Goal: Transaction & Acquisition: Purchase product/service

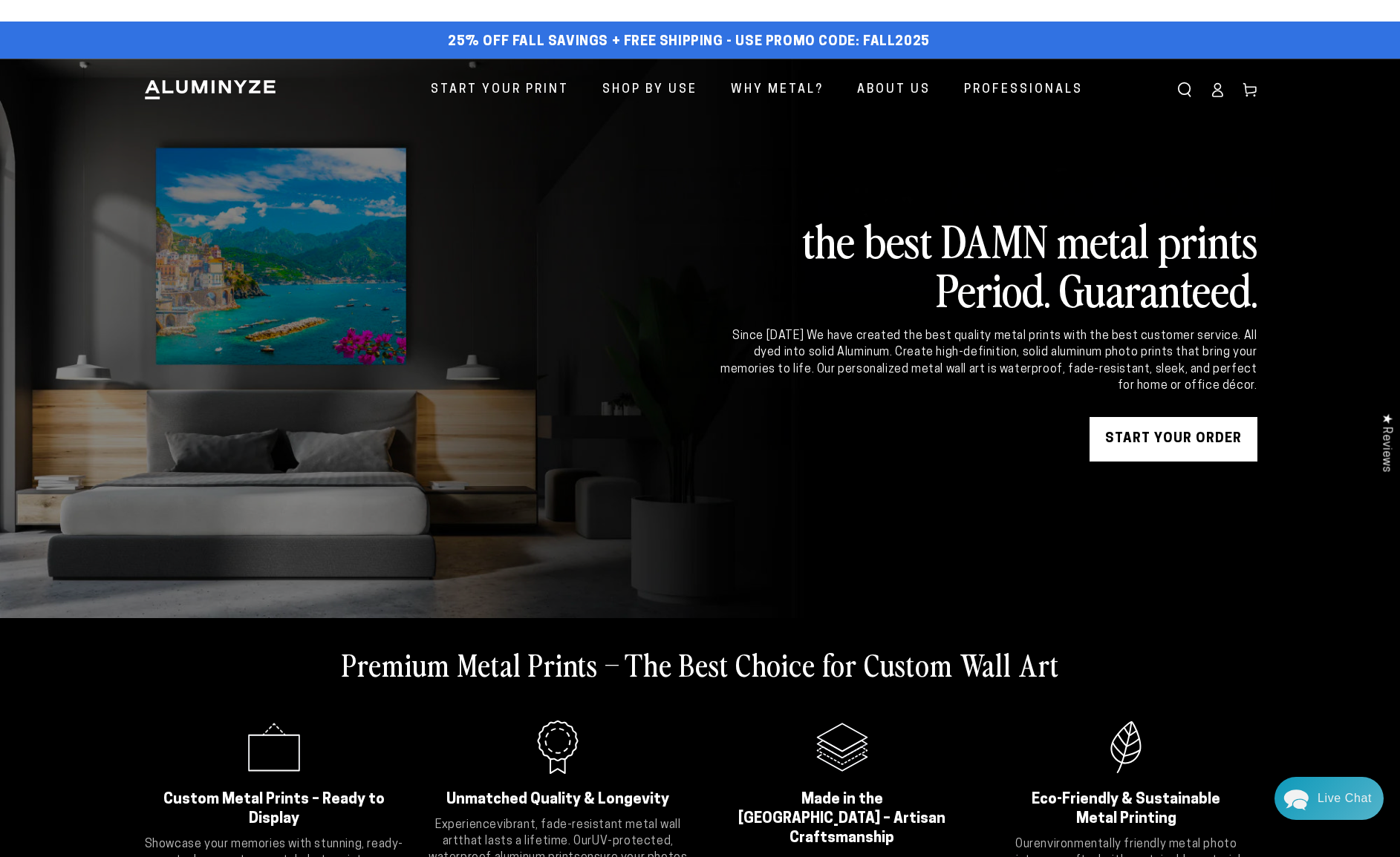
click at [1132, 434] on link "START YOUR Order" at bounding box center [1172, 439] width 168 height 45
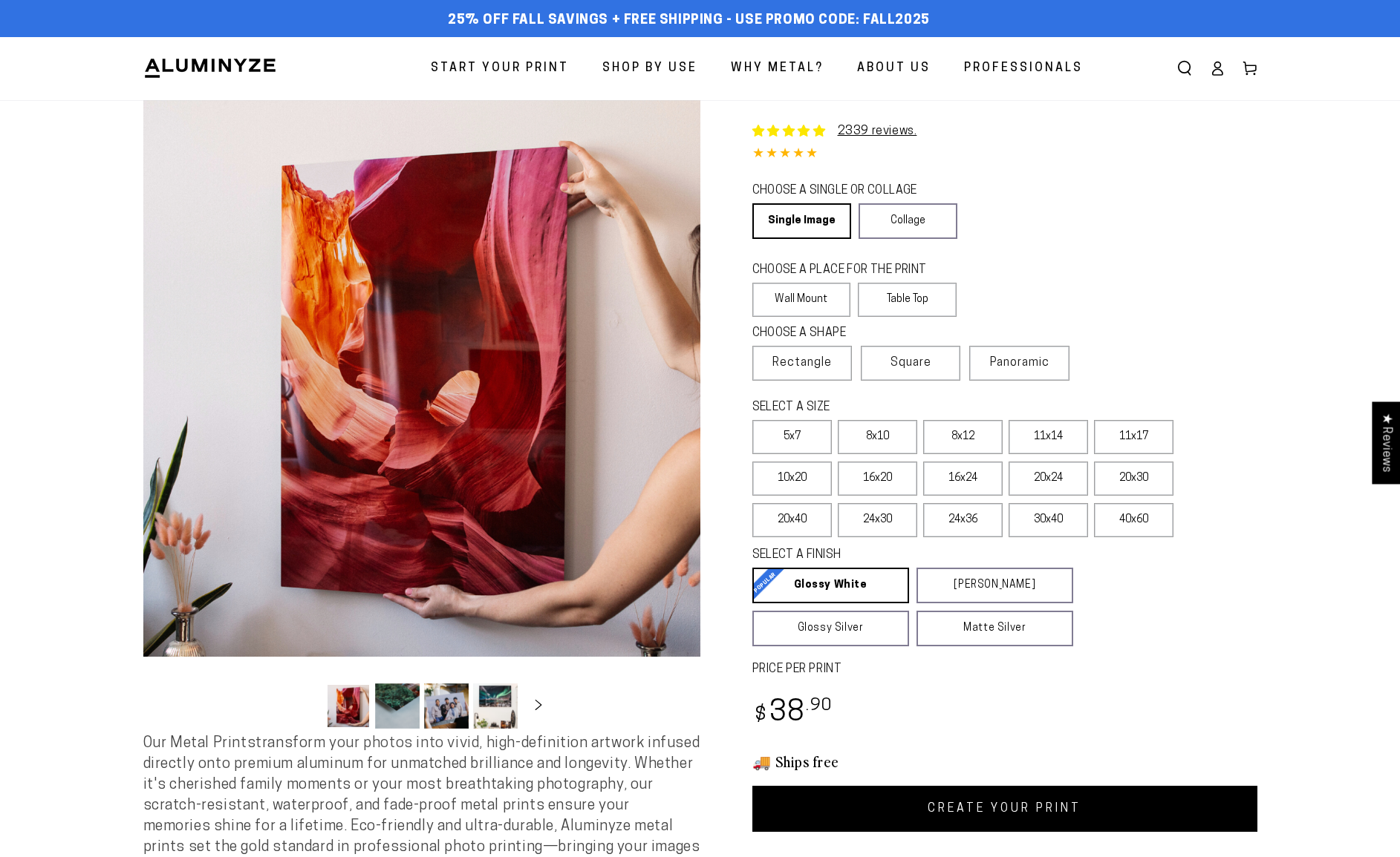
select select "**********"
click at [961, 436] on label "8x12" at bounding box center [962, 436] width 80 height 34
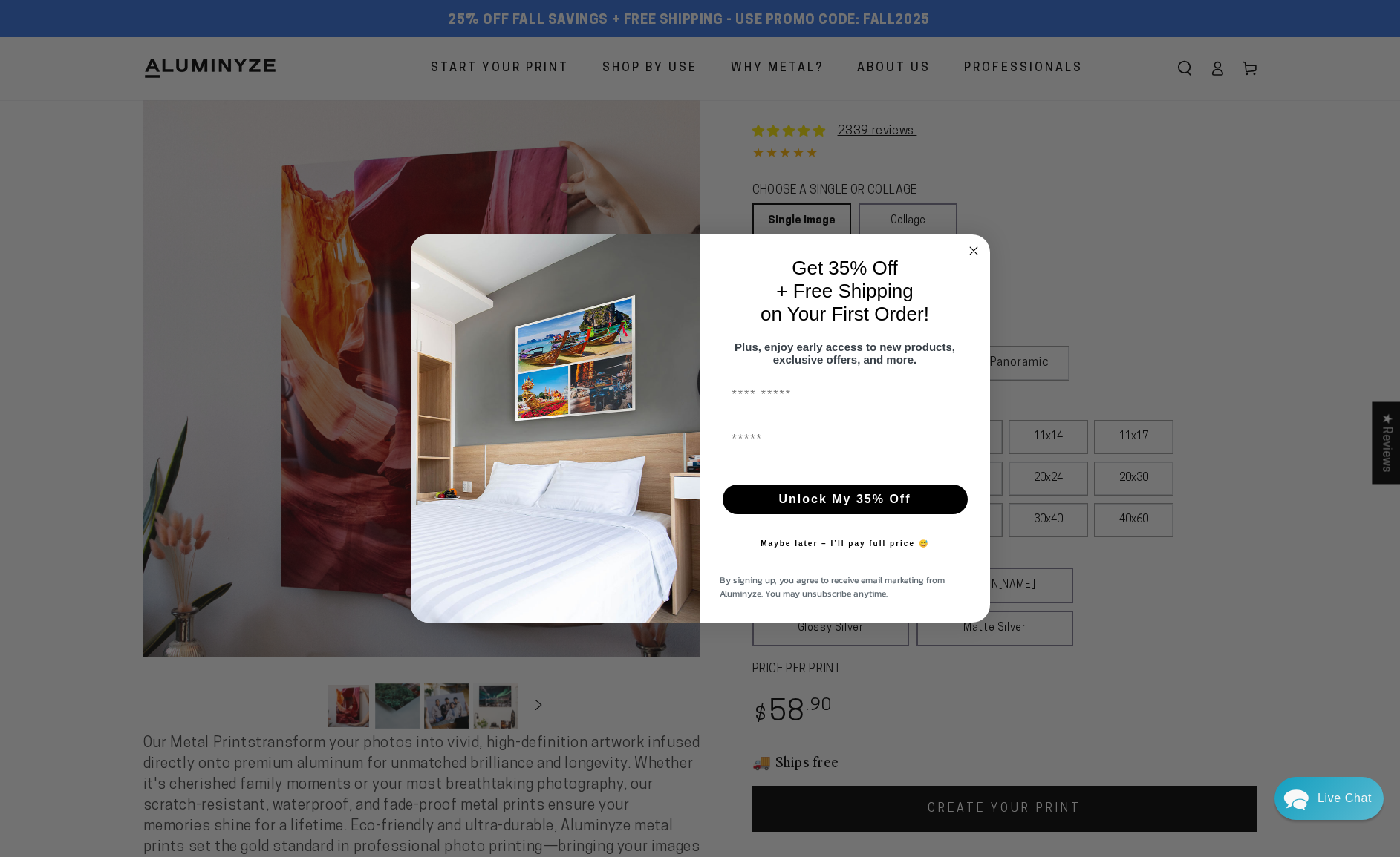
click at [972, 242] on circle "Close dialog" at bounding box center [973, 250] width 17 height 17
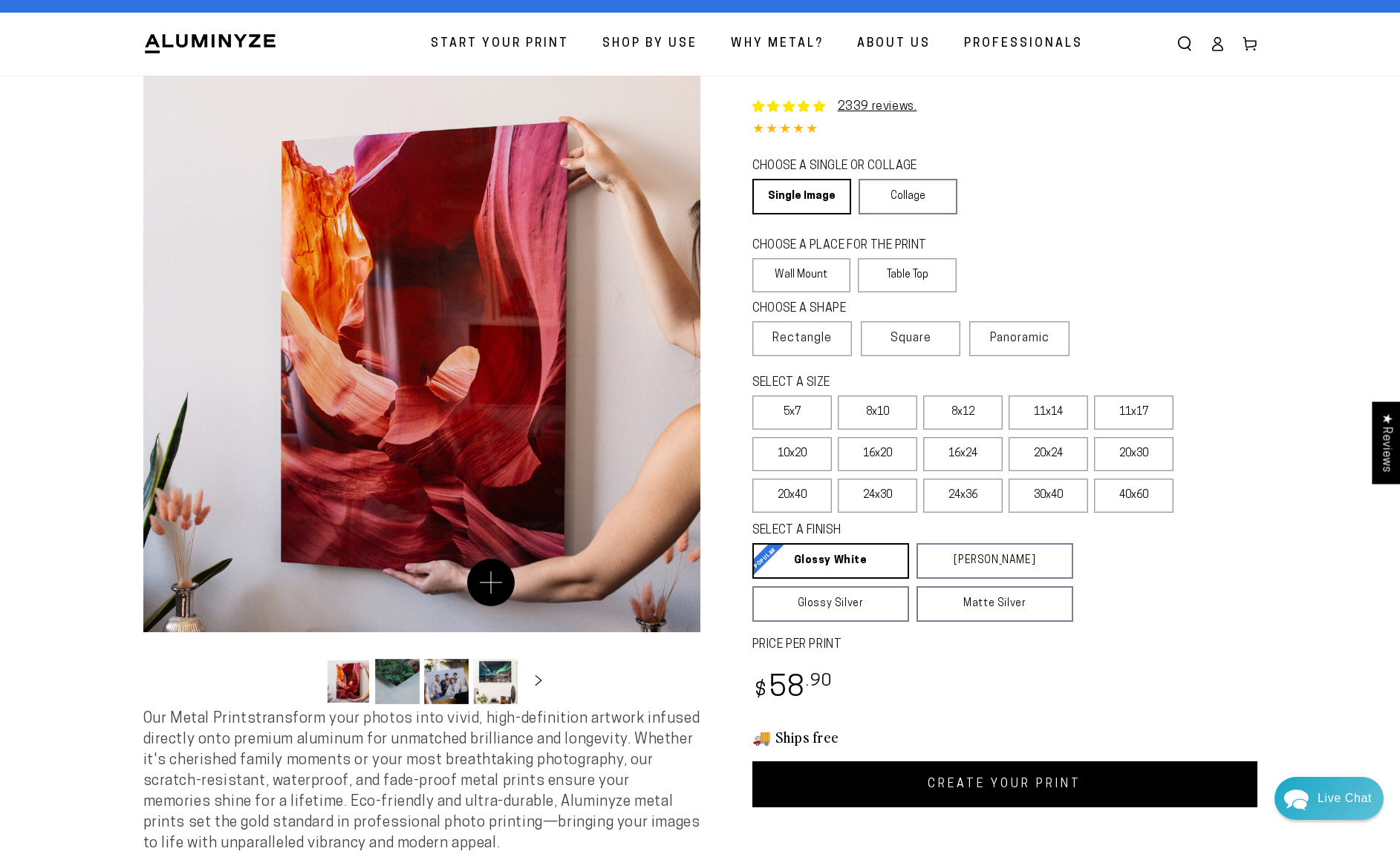
scroll to position [29, 0]
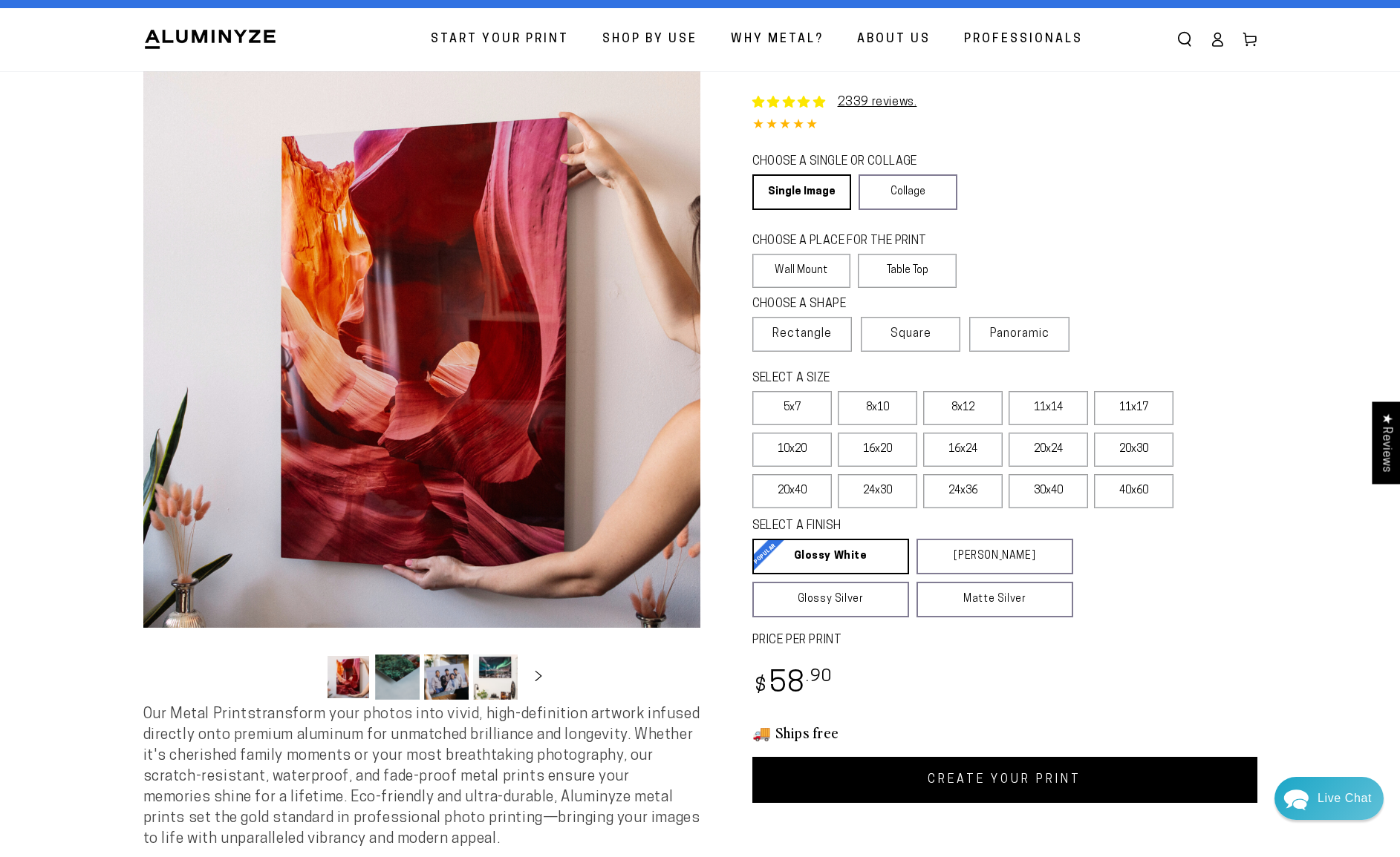
click at [1006, 784] on link "CREATE YOUR PRINT" at bounding box center [1005, 779] width 505 height 46
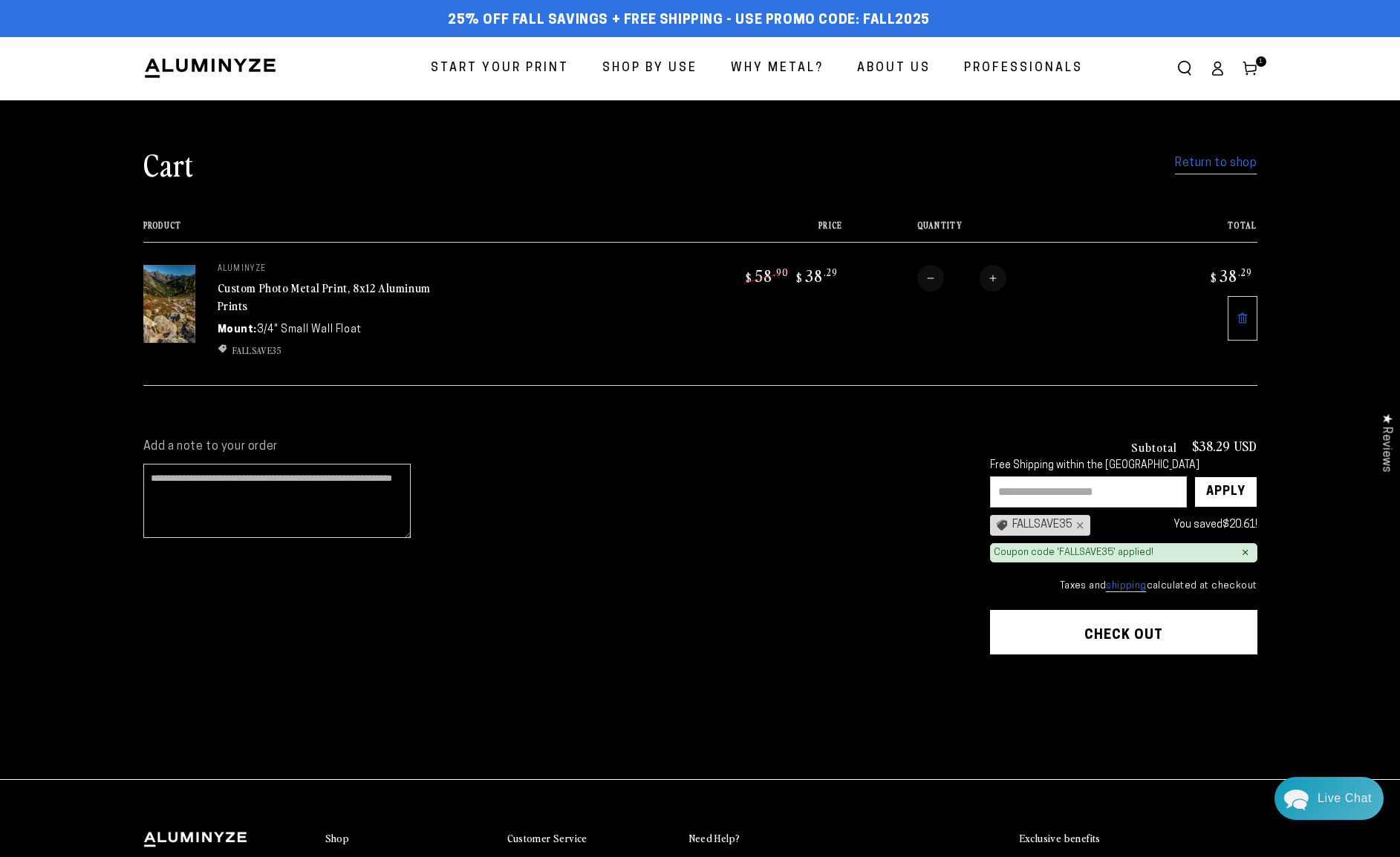
click at [1202, 161] on link "Return to shop" at bounding box center [1214, 163] width 82 height 22
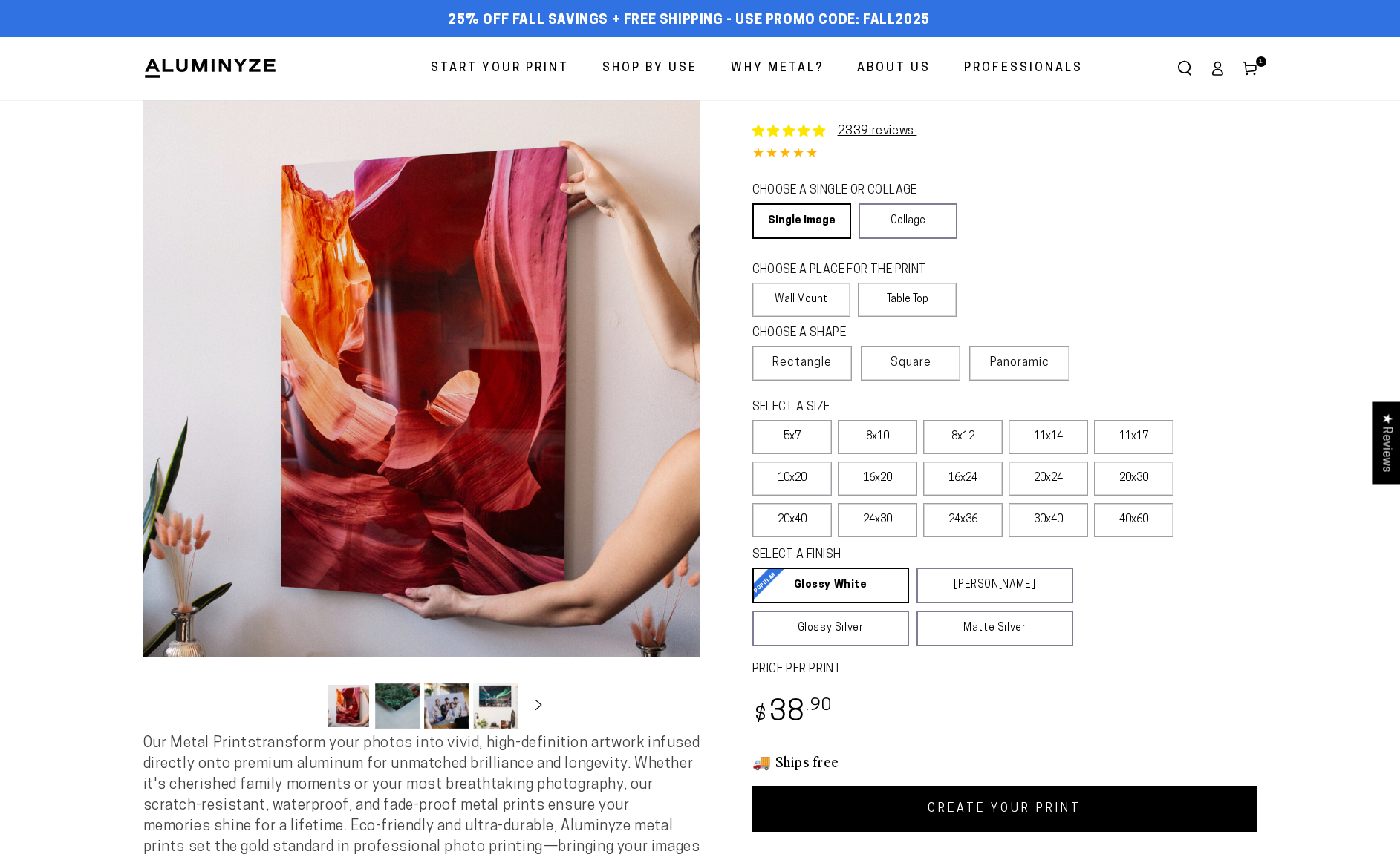
select select "**********"
click at [962, 436] on label "8x12" at bounding box center [962, 436] width 80 height 34
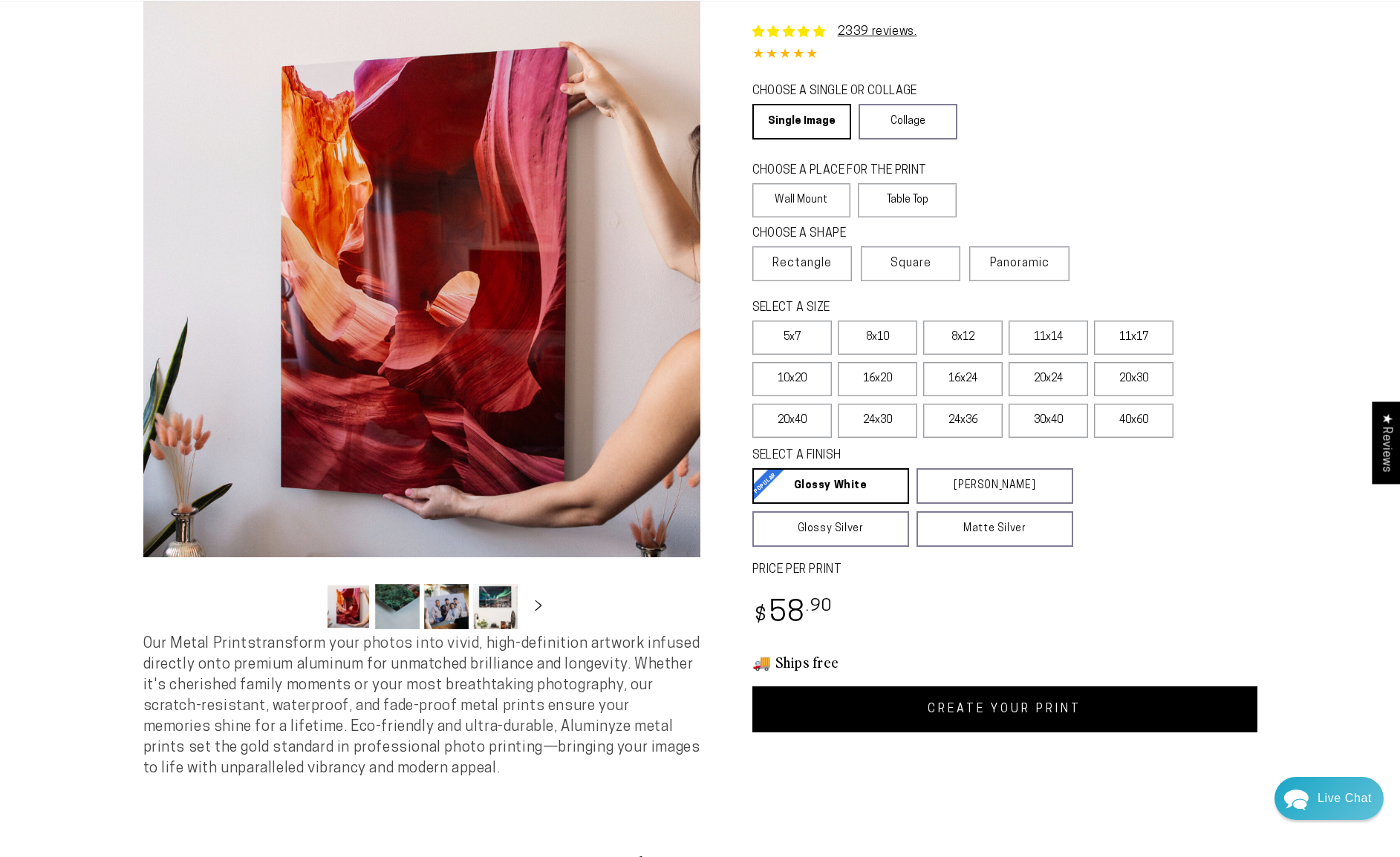
scroll to position [199, 0]
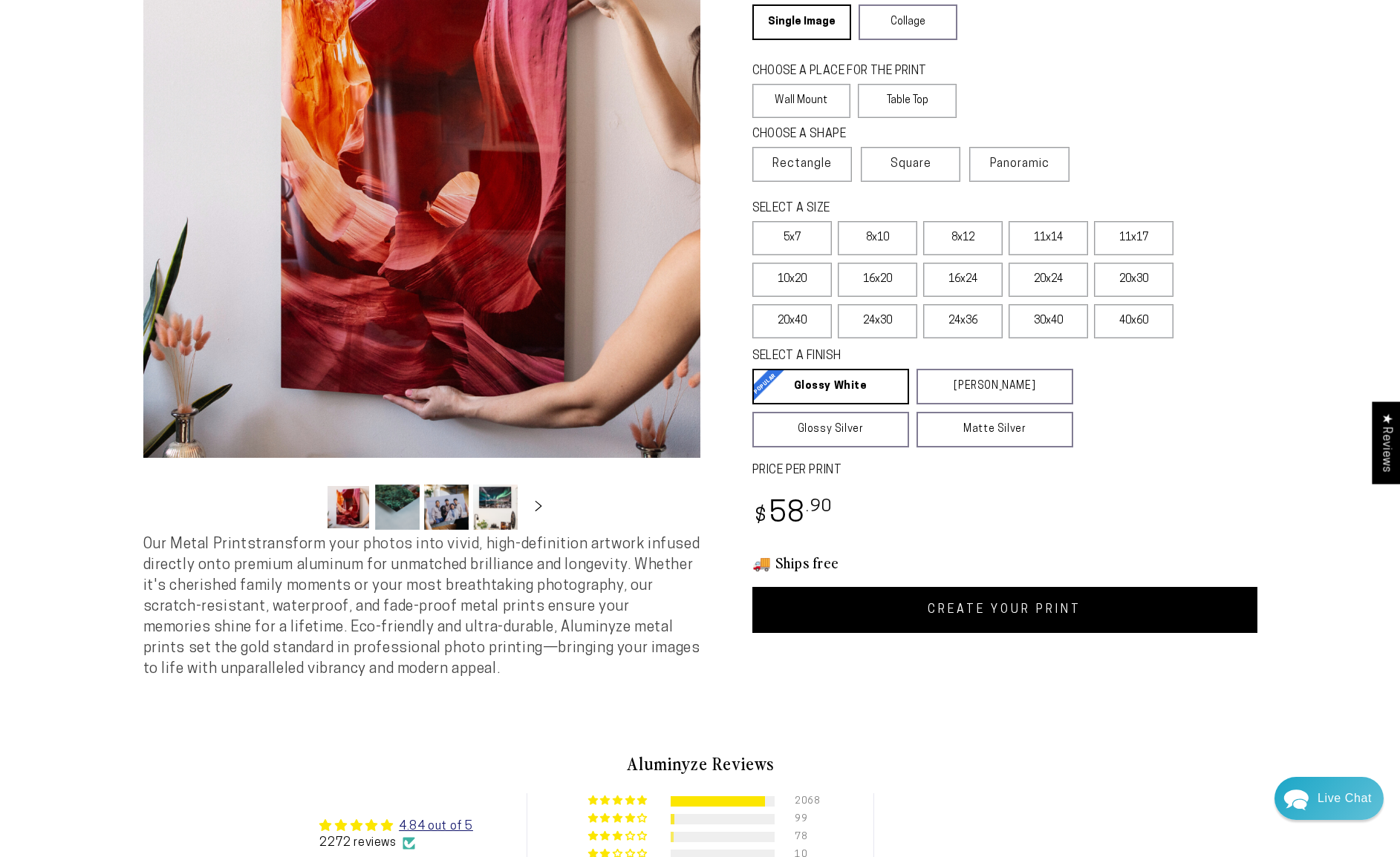
click at [988, 607] on link "CREATE YOUR PRINT" at bounding box center [1005, 610] width 505 height 46
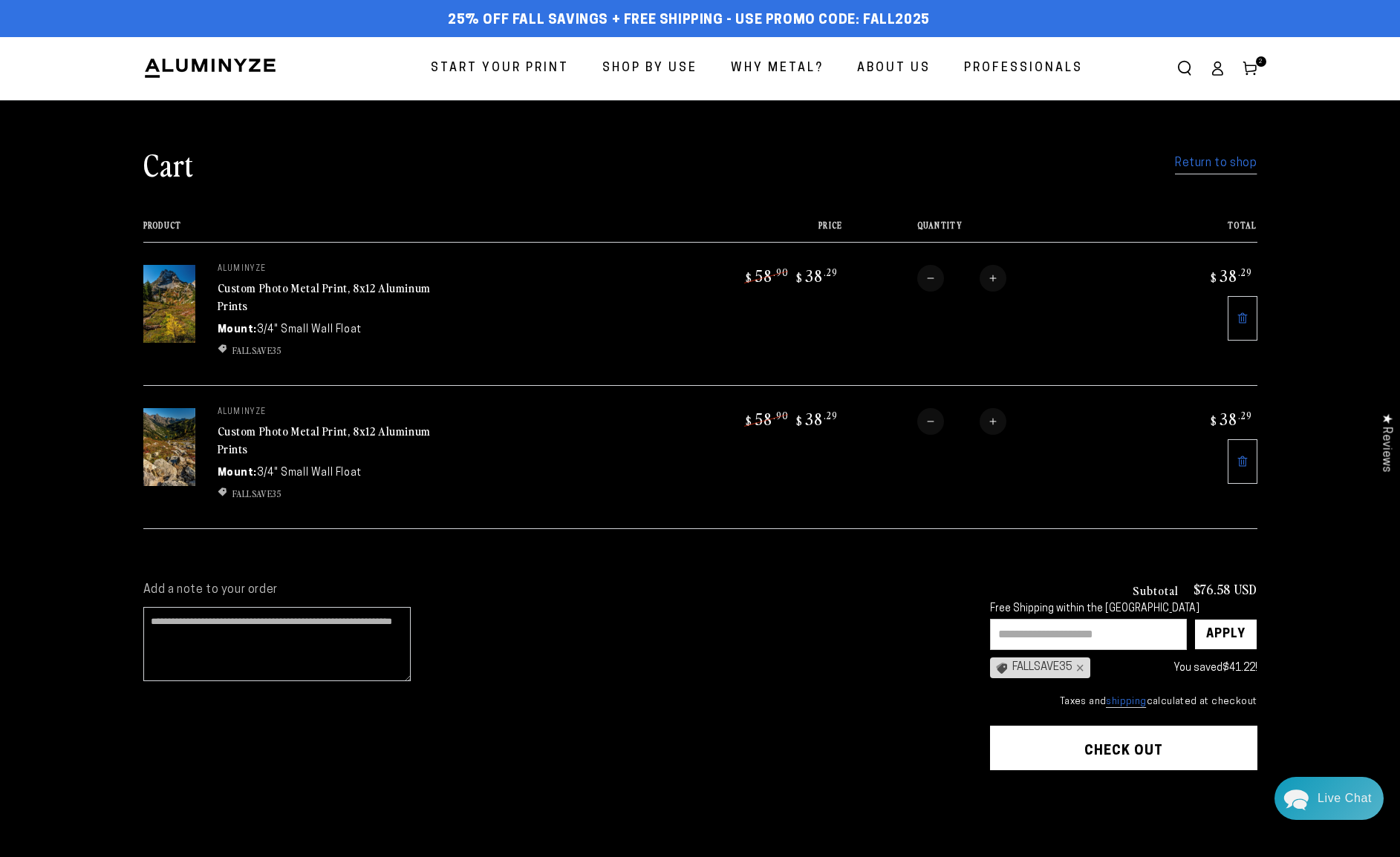
click at [1211, 162] on link "Return to shop" at bounding box center [1214, 163] width 82 height 22
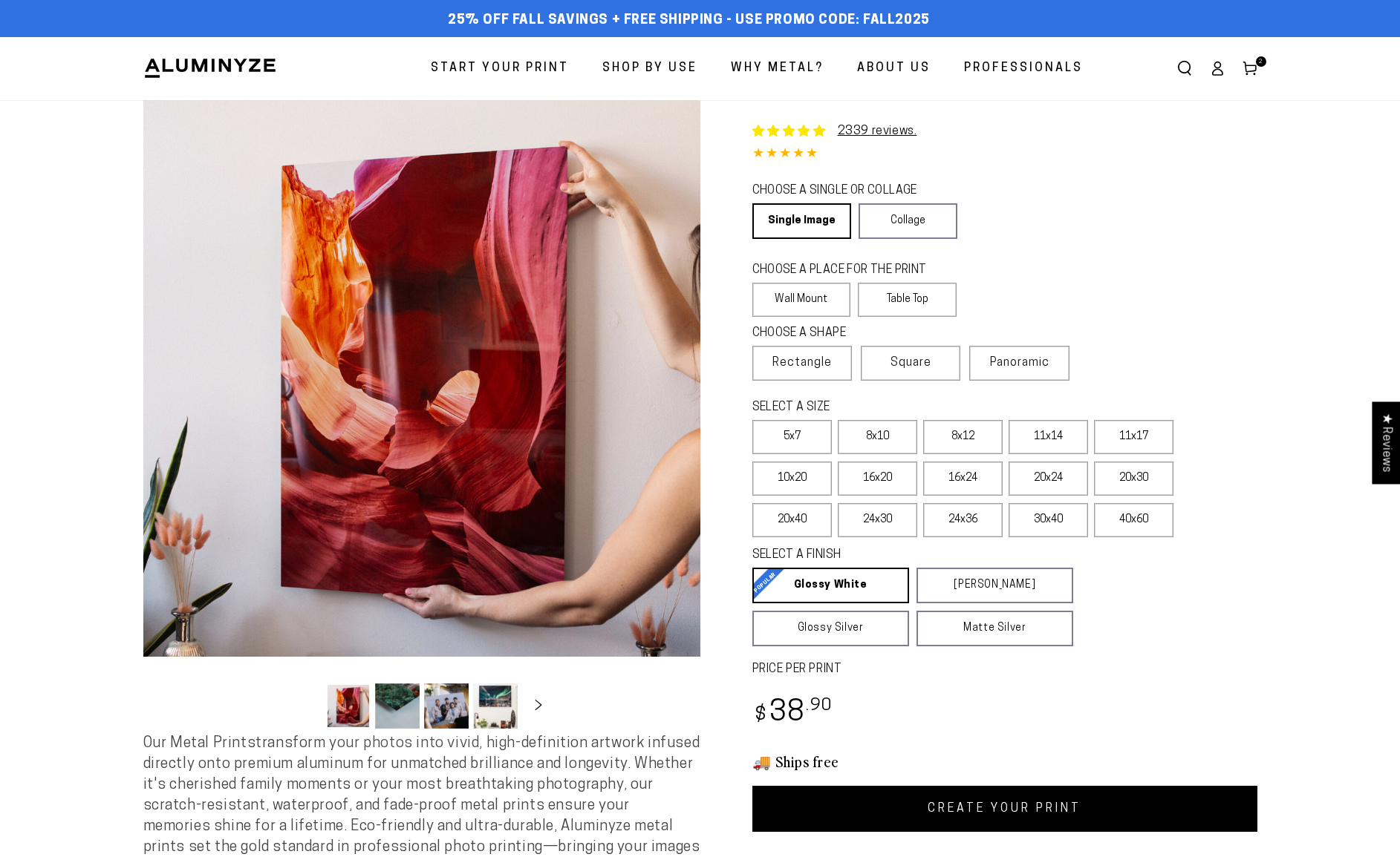
select select "**********"
drag, startPoint x: 975, startPoint y: 439, endPoint x: 996, endPoint y: 459, distance: 29.0
click at [974, 440] on label "8x12" at bounding box center [962, 436] width 80 height 34
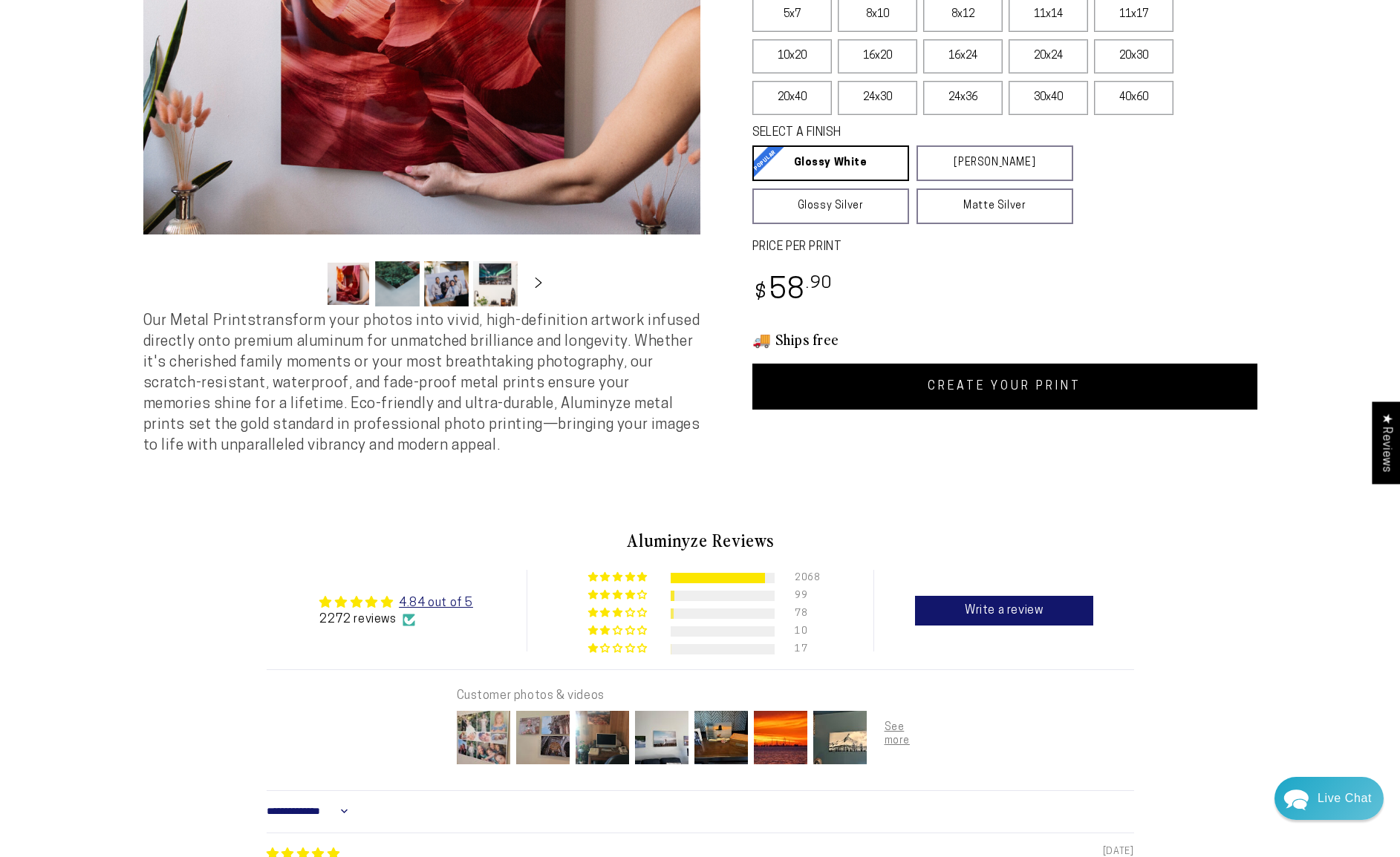
scroll to position [431, 0]
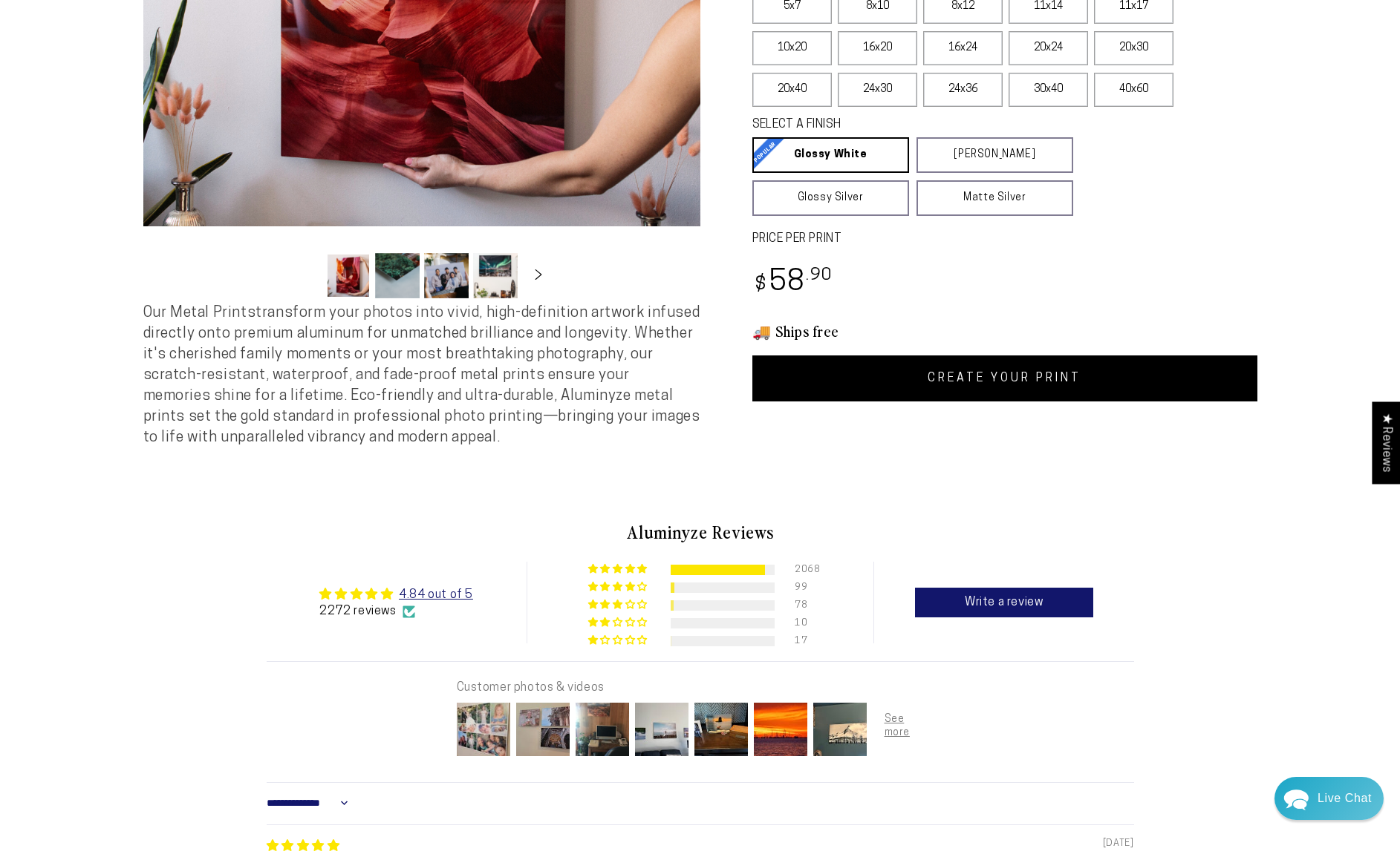
click at [991, 378] on link "CREATE YOUR PRINT" at bounding box center [1005, 378] width 505 height 46
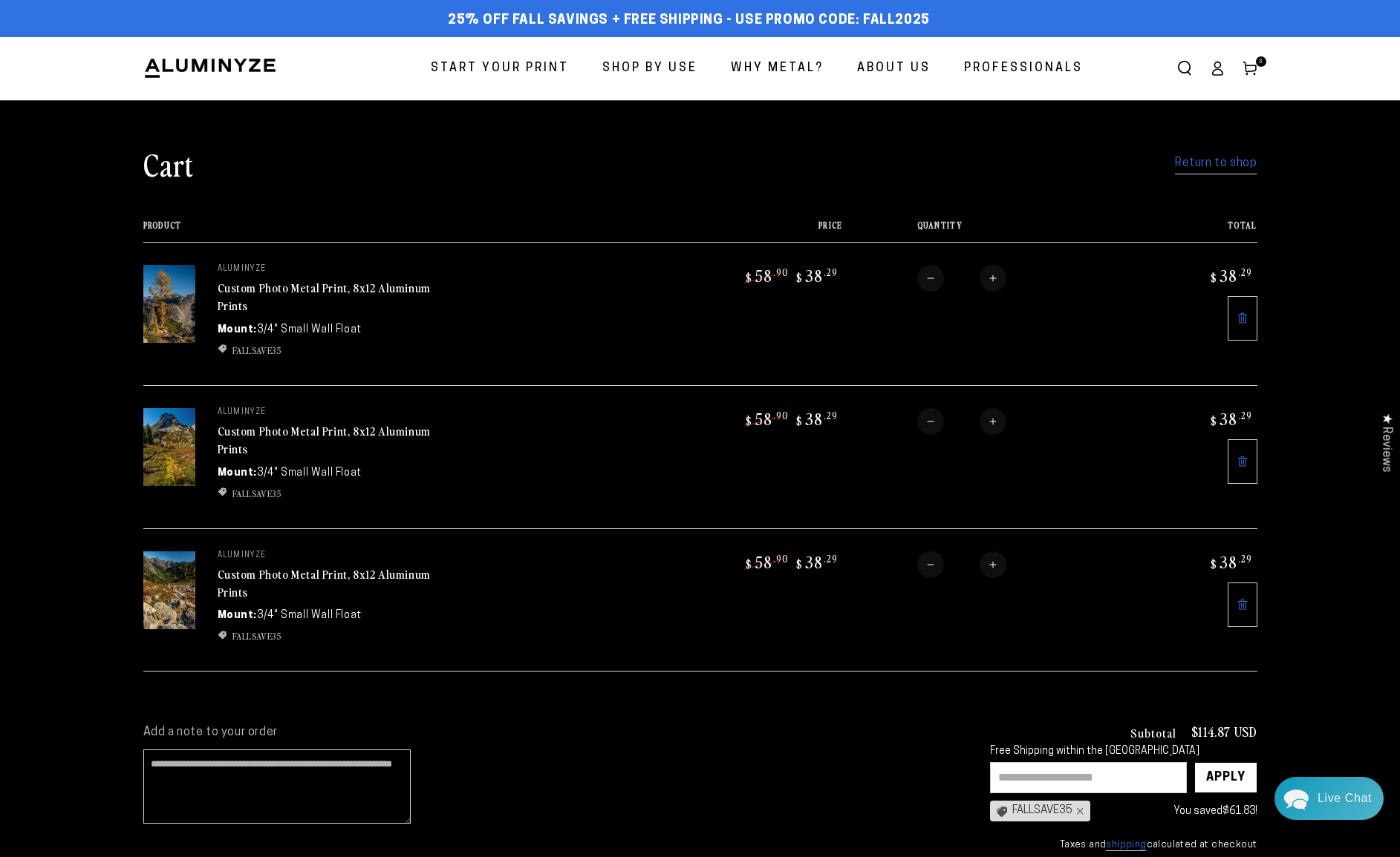
click at [1203, 159] on link "Return to shop" at bounding box center [1214, 163] width 82 height 22
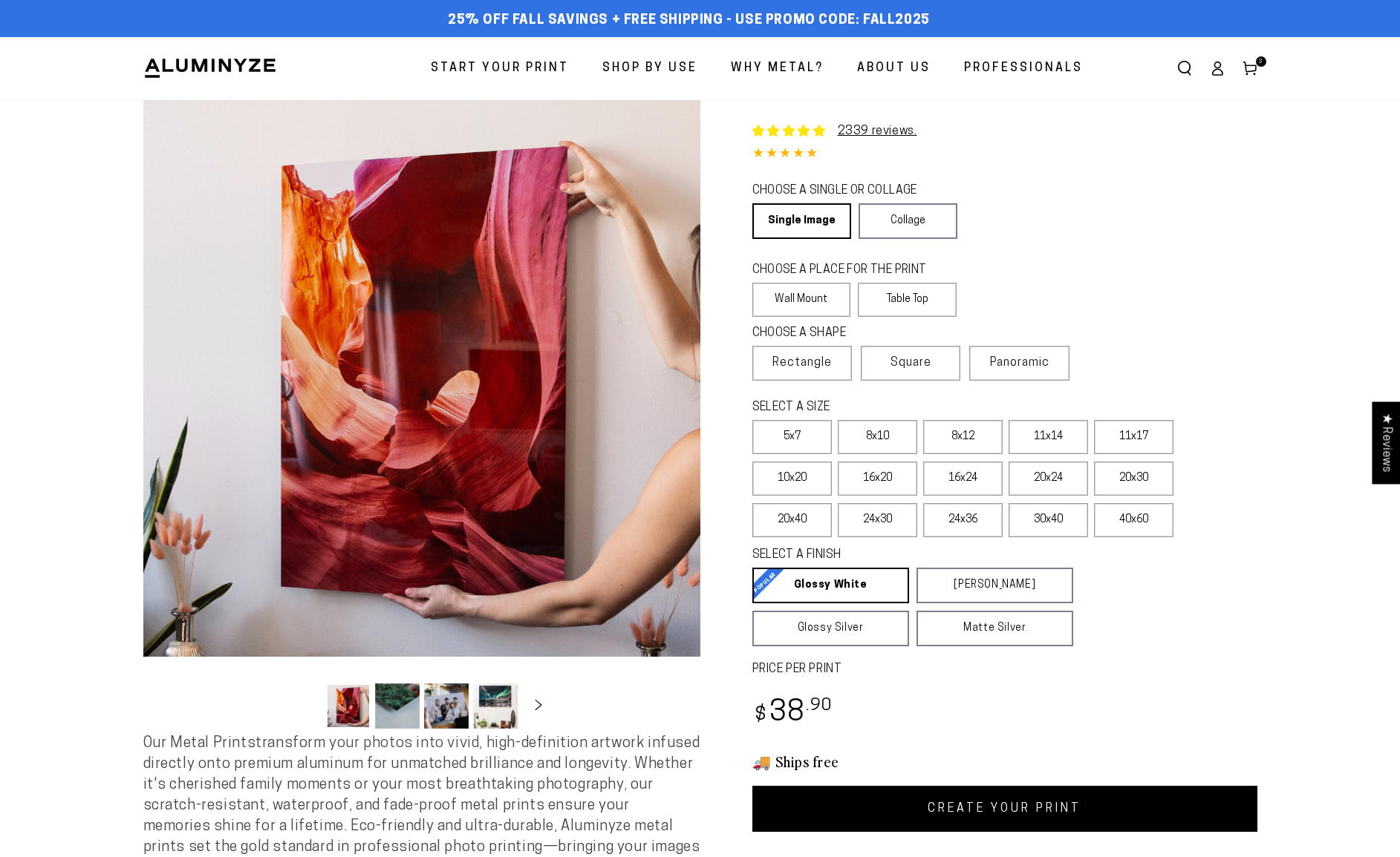
select select "**********"
drag, startPoint x: 966, startPoint y: 437, endPoint x: 1017, endPoint y: 495, distance: 77.2
click at [964, 438] on label "8x12" at bounding box center [962, 436] width 80 height 34
click at [997, 813] on link "CREATE YOUR PRINT" at bounding box center [1005, 808] width 505 height 46
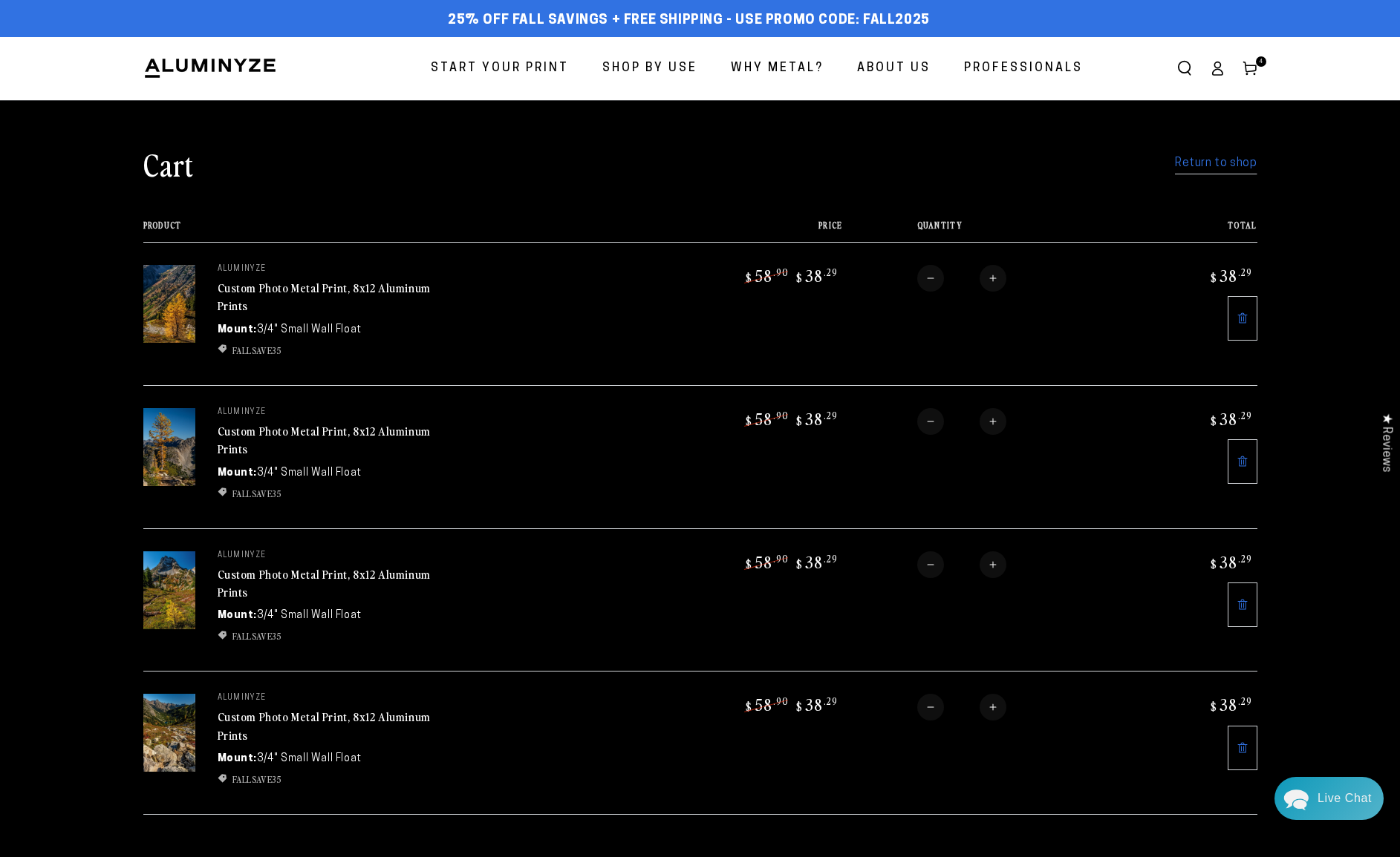
click at [177, 316] on img at bounding box center [169, 303] width 52 height 78
